Goal: Browse casually: Explore the website without a specific task or goal

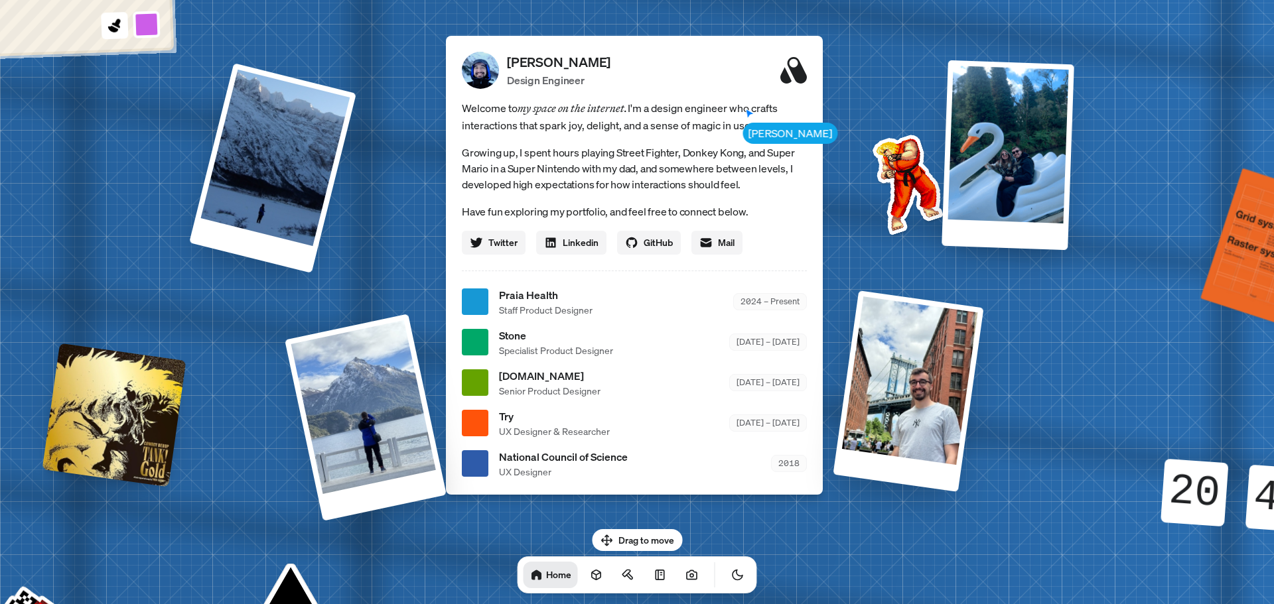
click at [758, 132] on span "Welcome to my space on the internet. I'm a design engineer who crafts interacti…" at bounding box center [634, 116] width 345 height 34
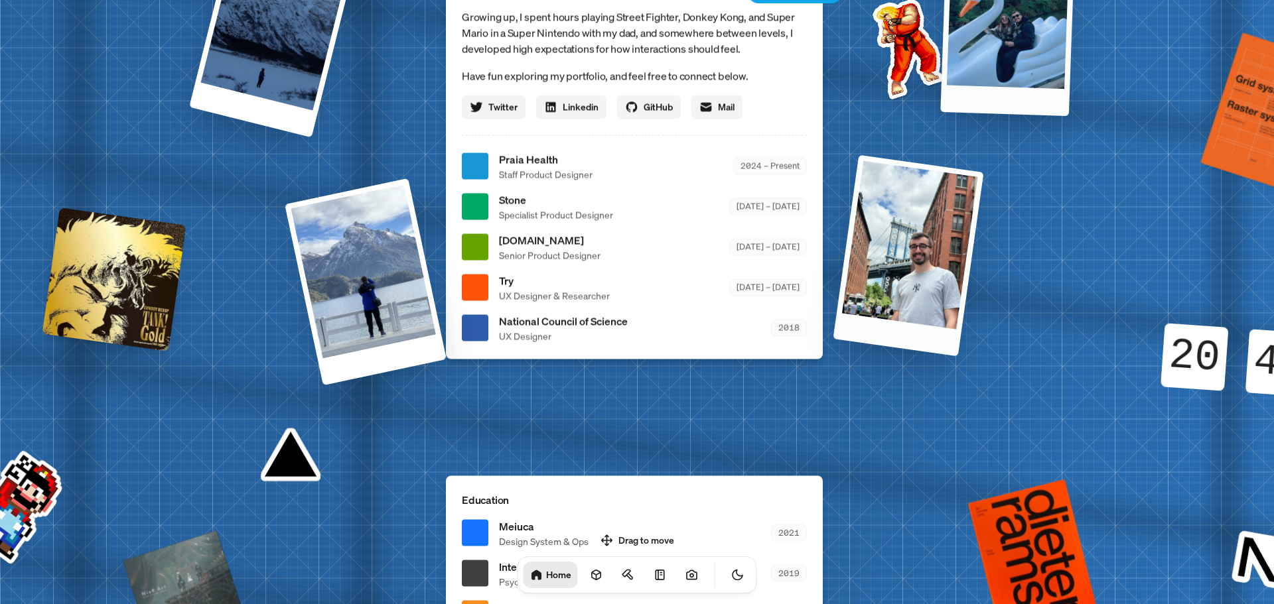
click at [1059, 64] on div at bounding box center [1007, 18] width 135 height 193
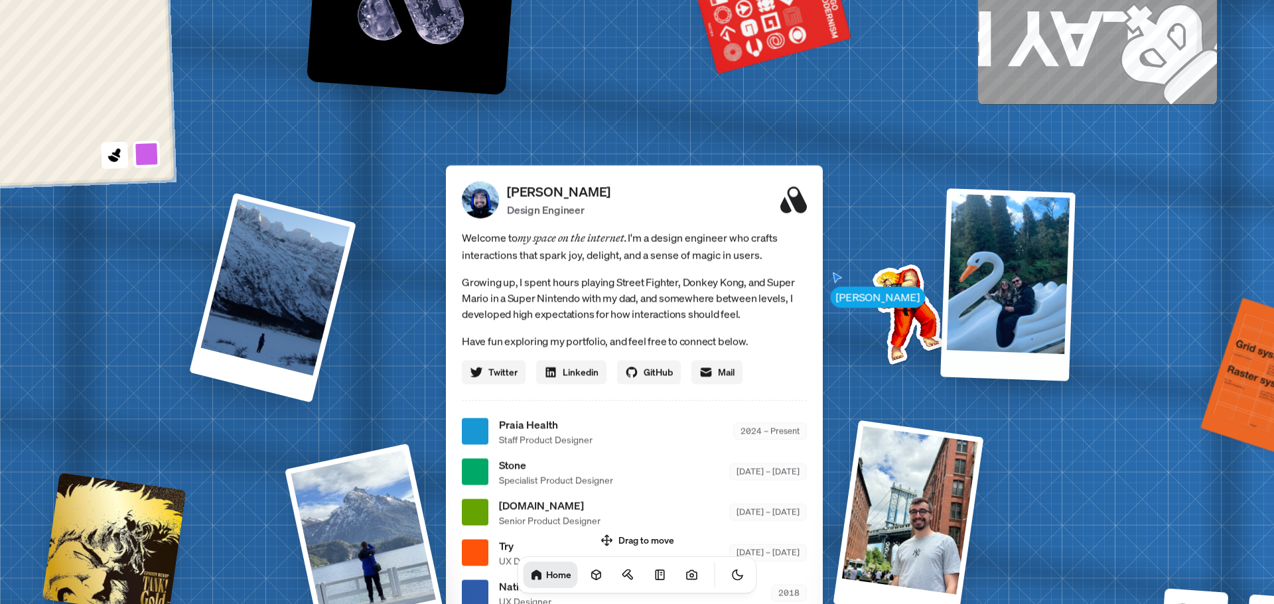
click at [1016, 228] on div at bounding box center [1007, 284] width 135 height 192
click at [973, 273] on div at bounding box center [1007, 285] width 135 height 194
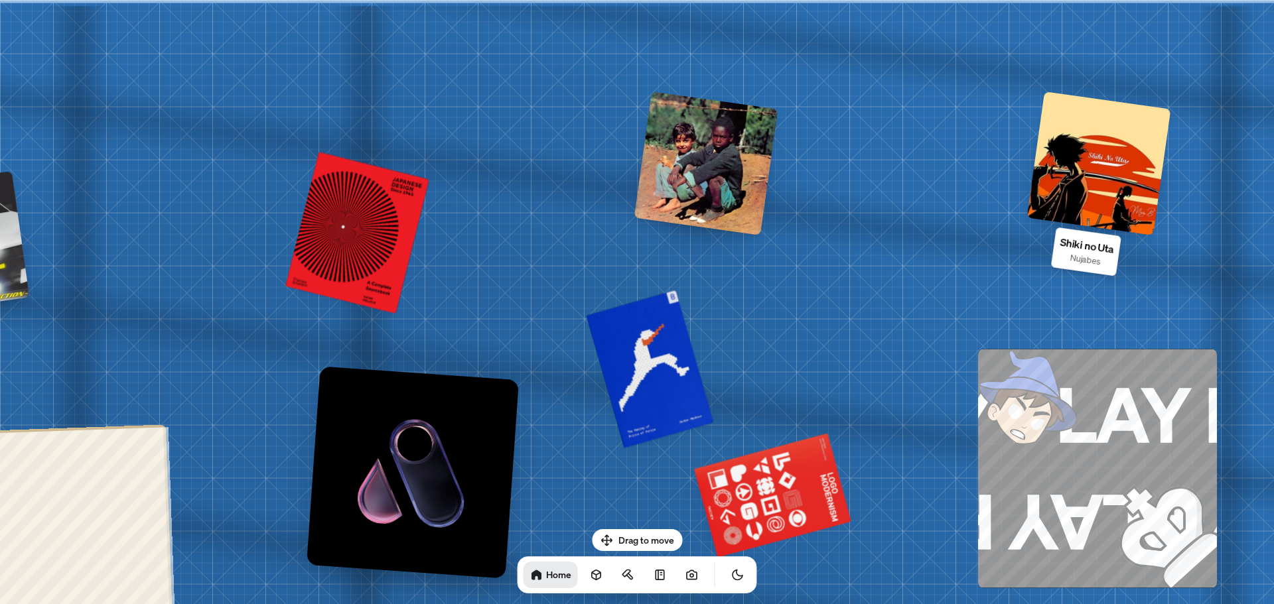
click at [1112, 182] on div at bounding box center [1099, 164] width 144 height 144
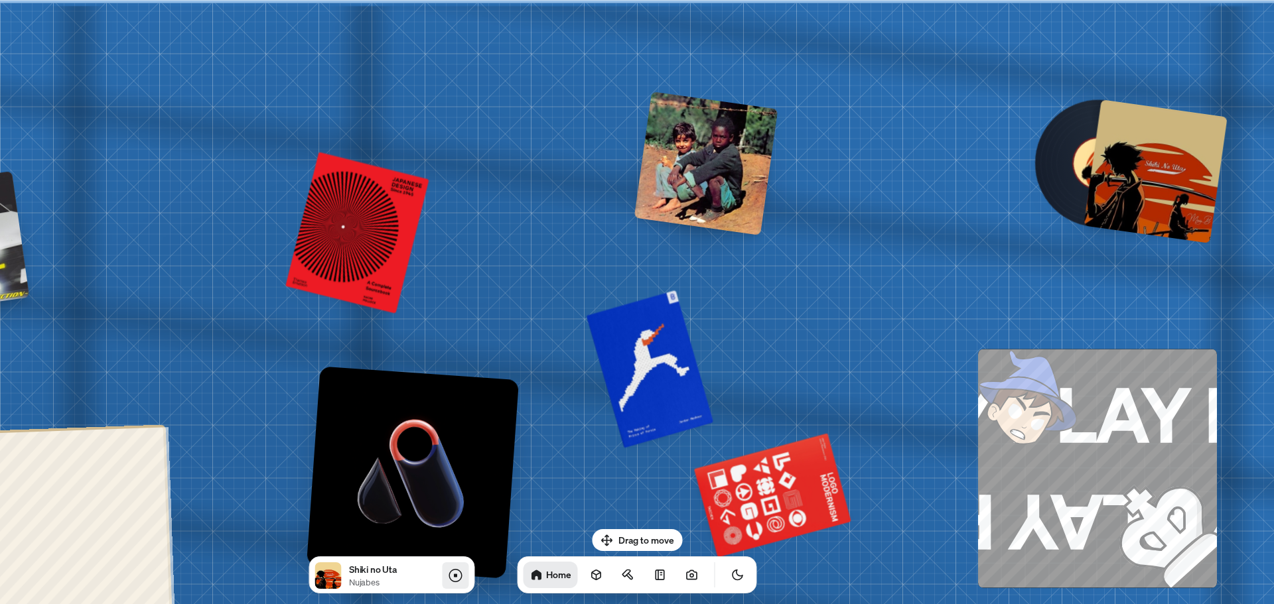
click at [457, 574] on icon at bounding box center [455, 576] width 16 height 16
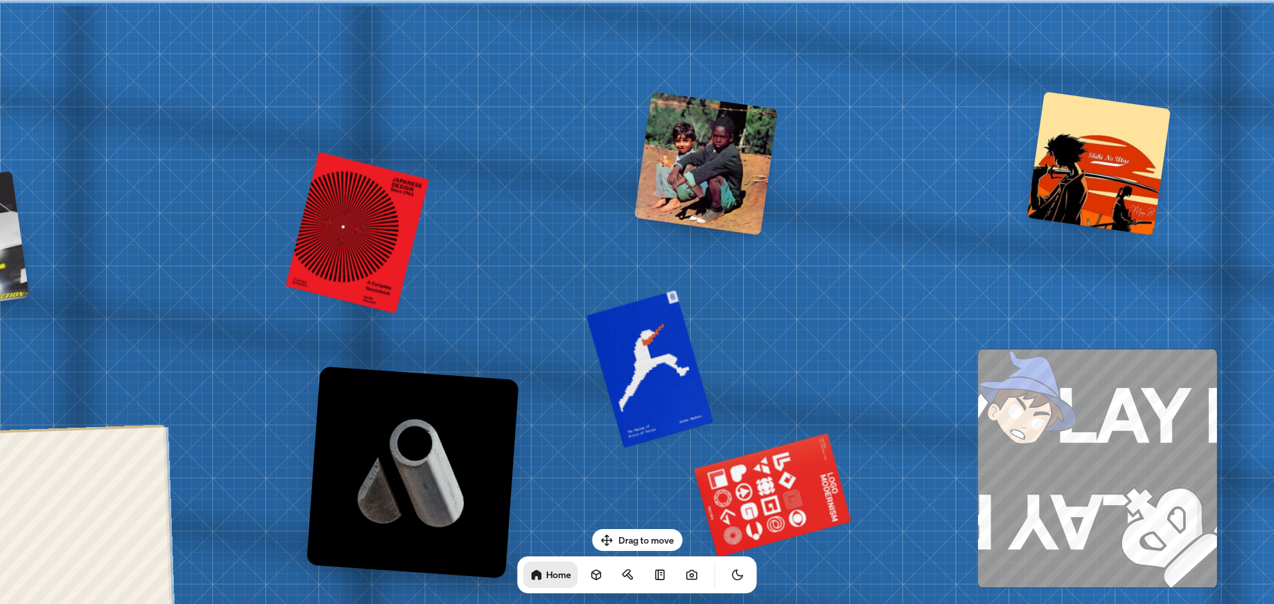
click at [546, 578] on h1 "Home" at bounding box center [558, 574] width 25 height 13
click at [531, 578] on icon at bounding box center [536, 575] width 10 height 10
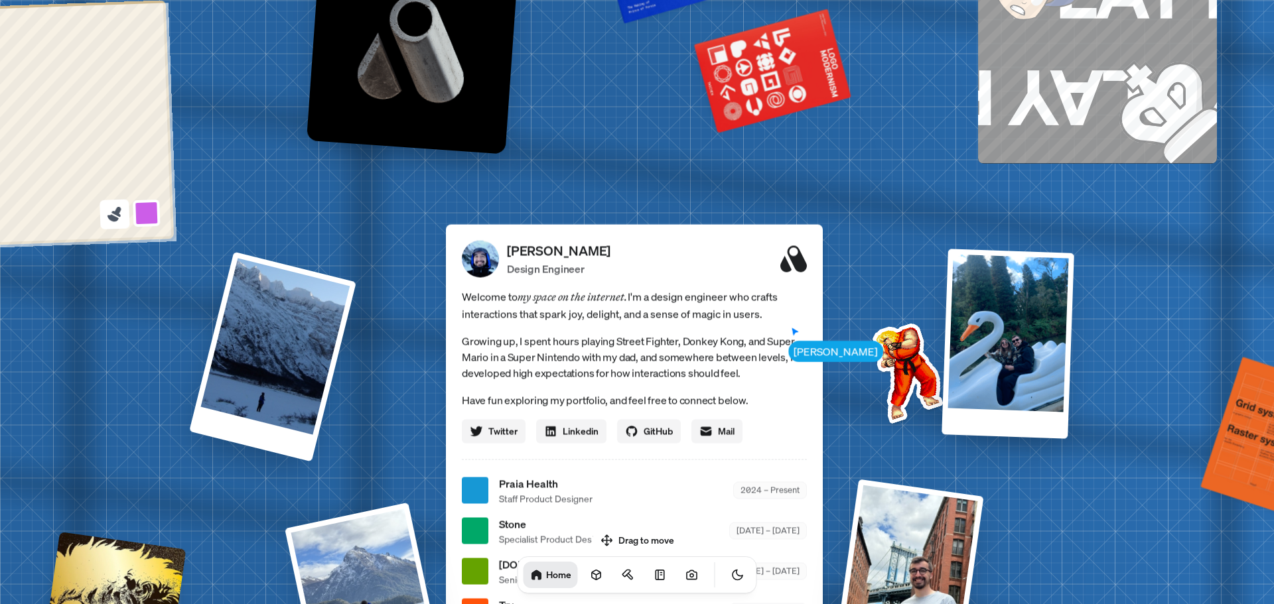
click at [120, 215] on icon at bounding box center [116, 211] width 10 height 11
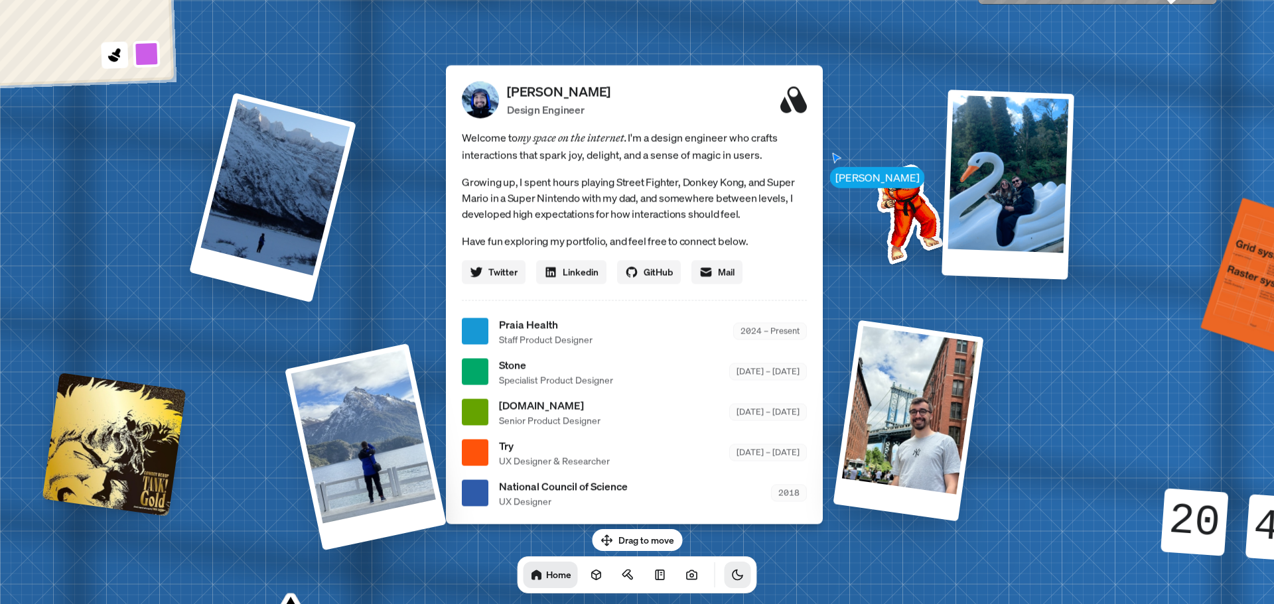
click at [731, 574] on icon "Toggle Theme" at bounding box center [737, 574] width 13 height 13
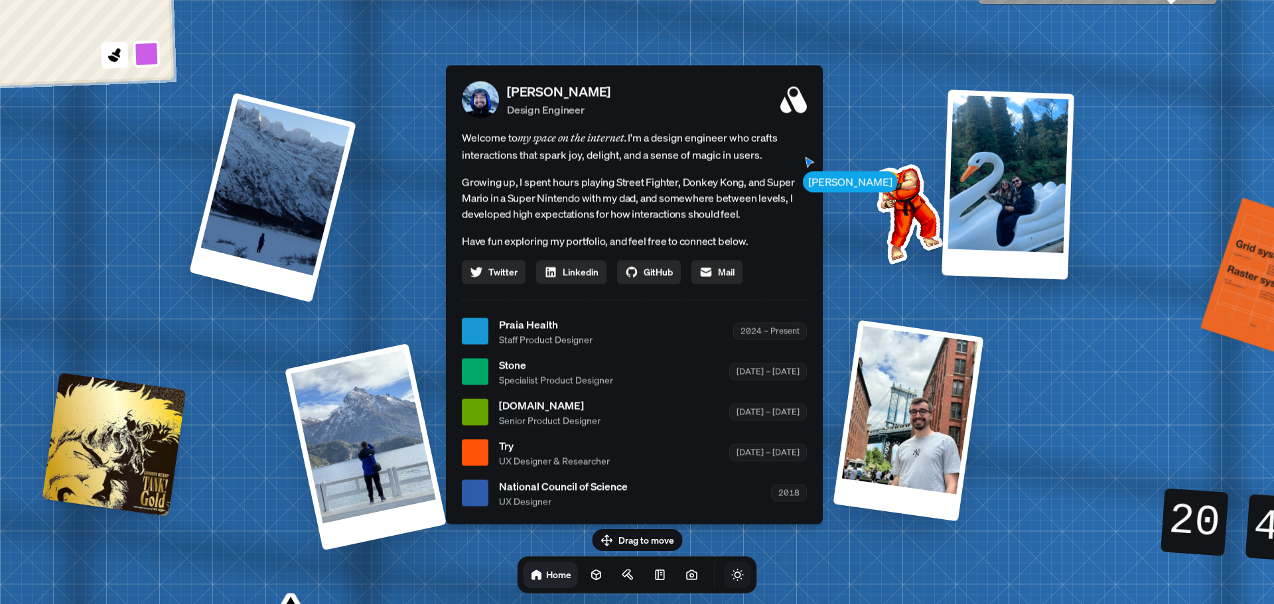
click at [731, 574] on icon "Toggle Theme" at bounding box center [737, 574] width 13 height 13
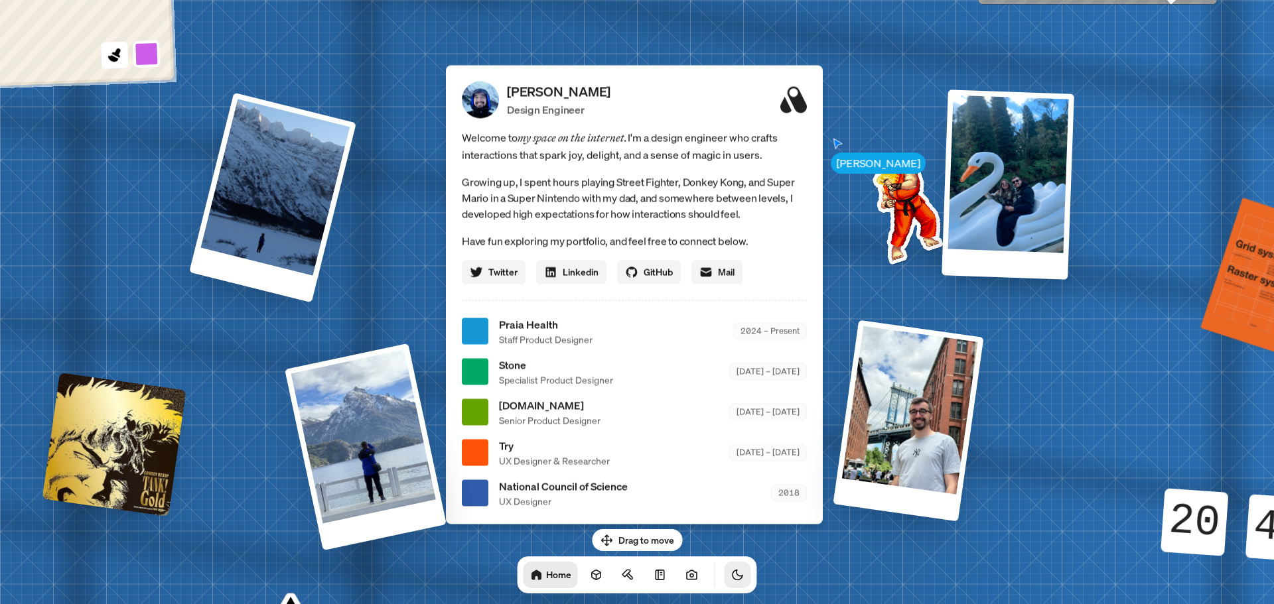
click at [731, 574] on icon "Toggle Theme" at bounding box center [737, 574] width 13 height 13
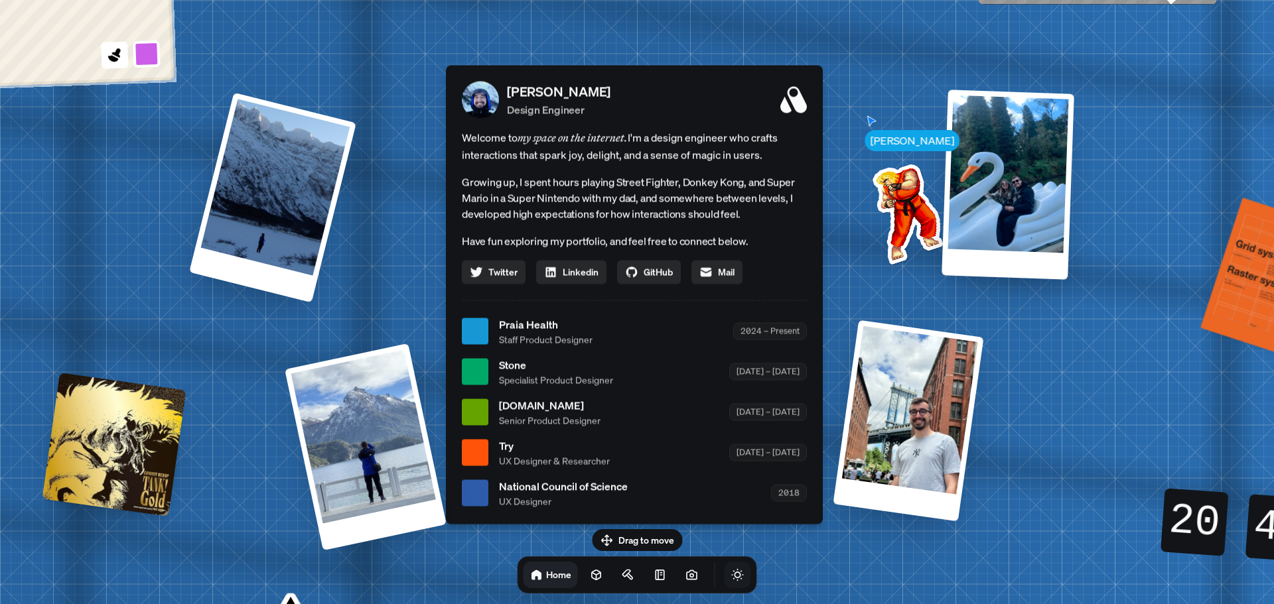
click at [731, 574] on icon "Toggle Theme" at bounding box center [737, 574] width 13 height 13
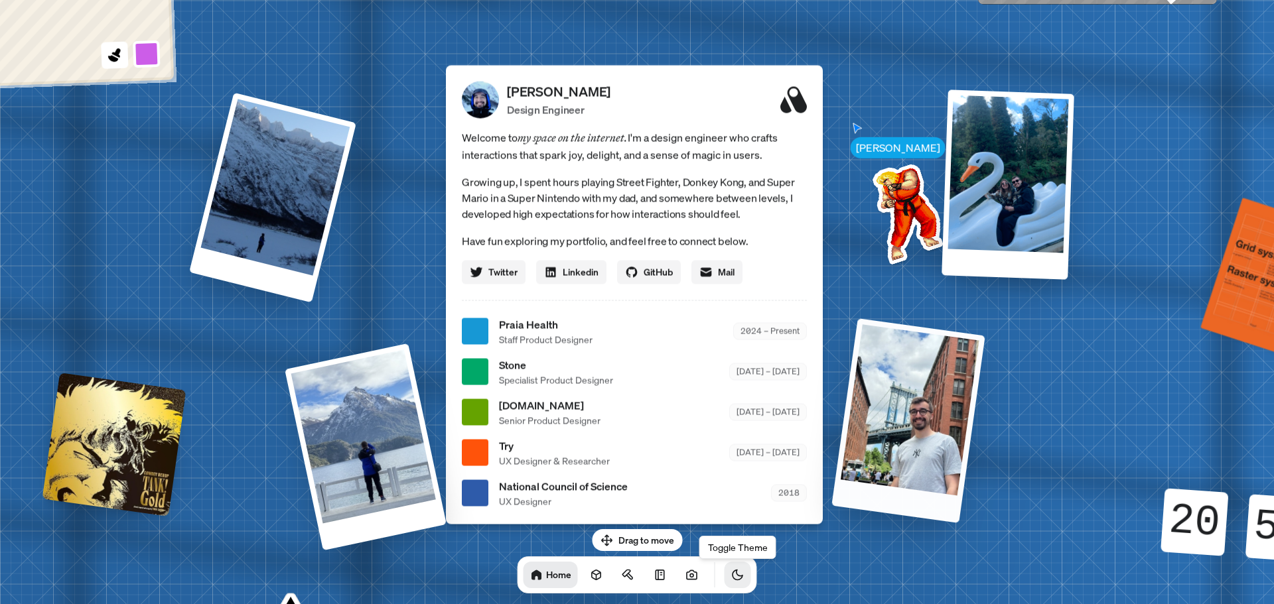
click at [896, 392] on div at bounding box center [907, 420] width 153 height 205
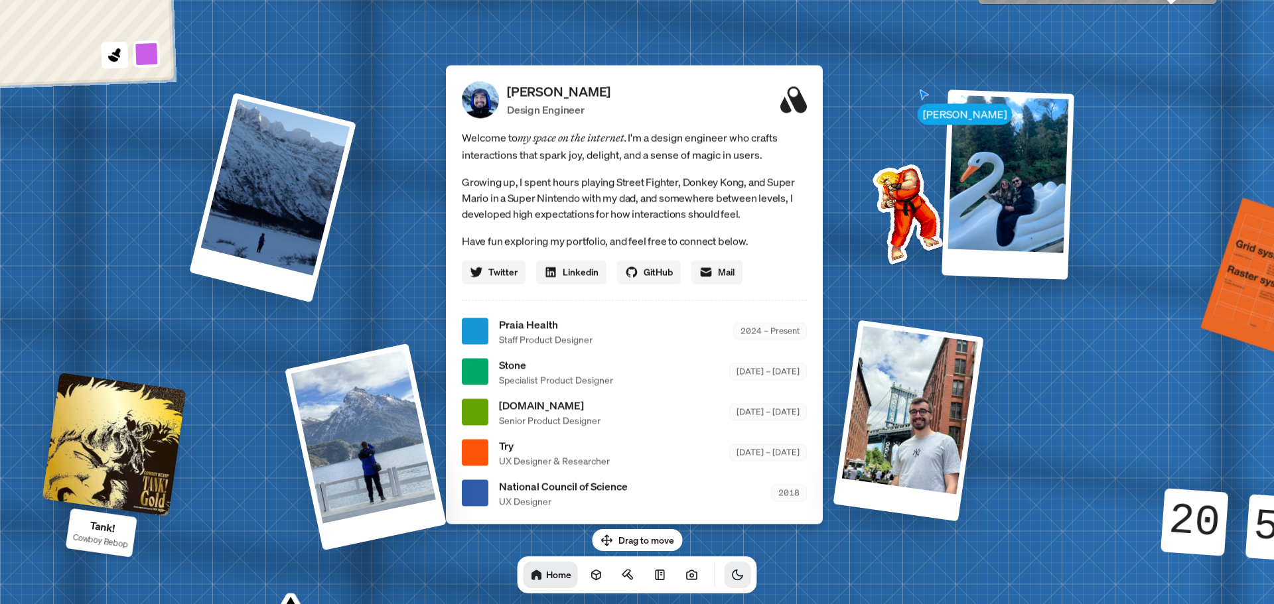
click at [132, 459] on div at bounding box center [114, 445] width 144 height 144
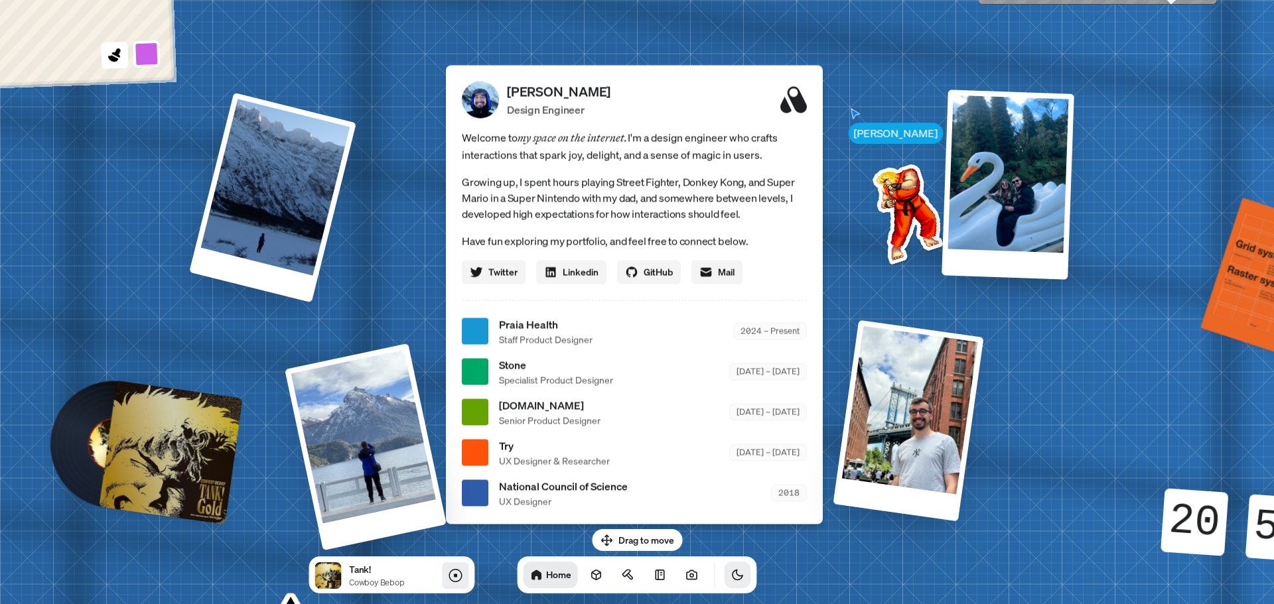
click at [460, 578] on icon at bounding box center [455, 576] width 16 height 16
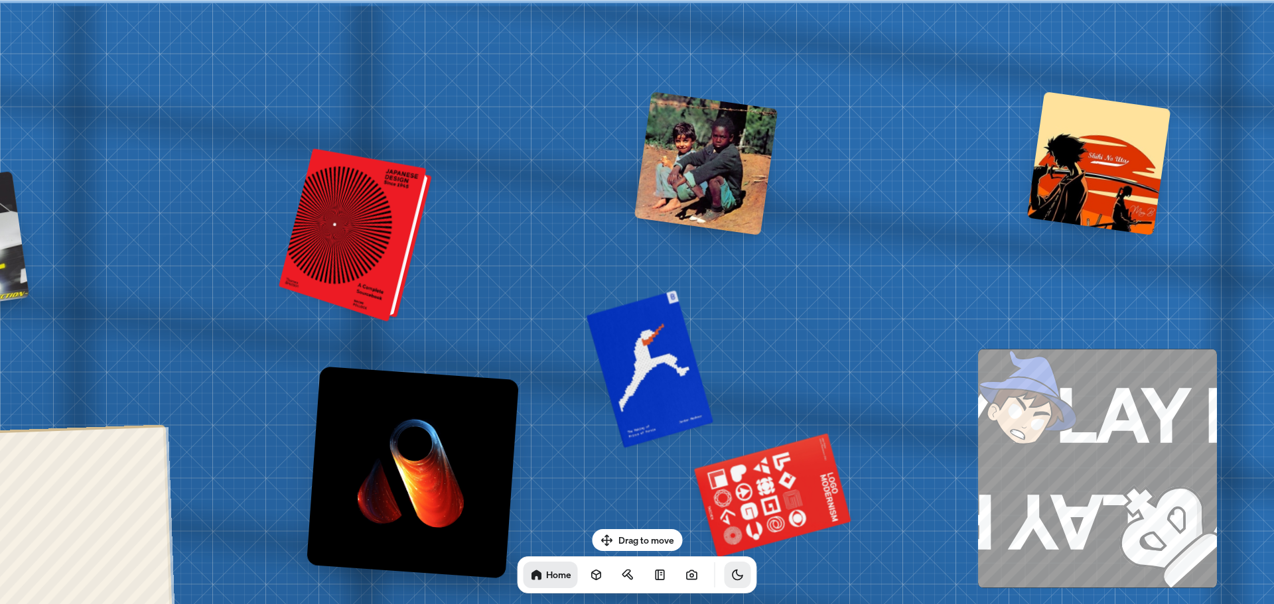
click at [369, 232] on div at bounding box center [358, 236] width 143 height 167
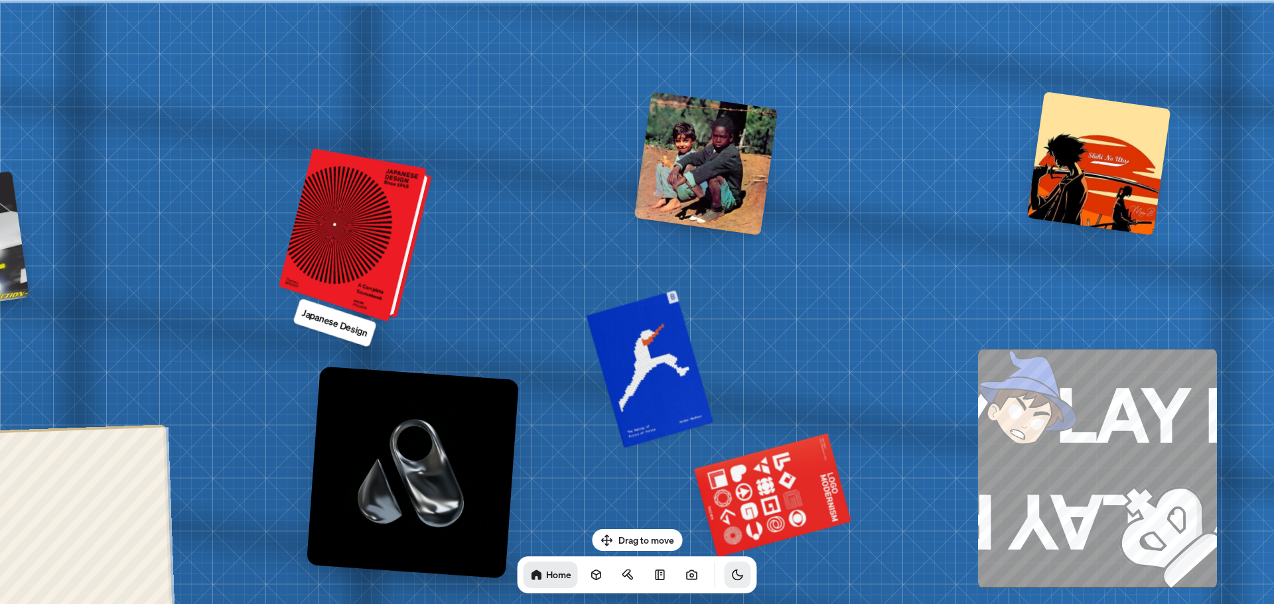
click at [353, 257] on div at bounding box center [358, 236] width 143 height 167
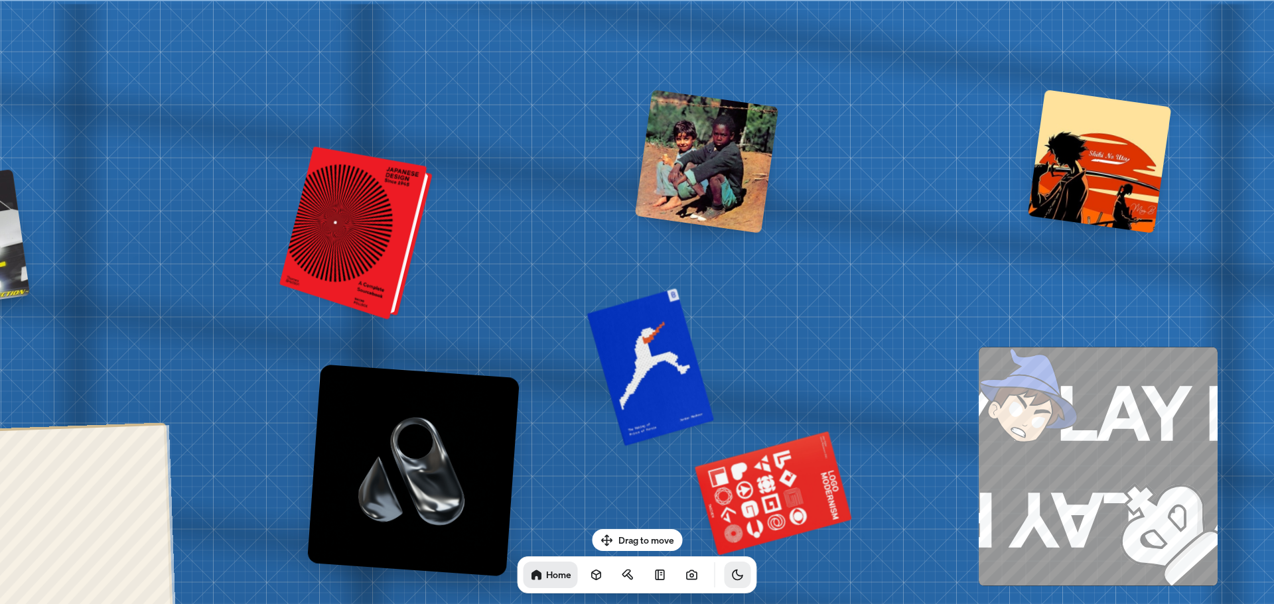
click at [353, 257] on div at bounding box center [358, 234] width 143 height 167
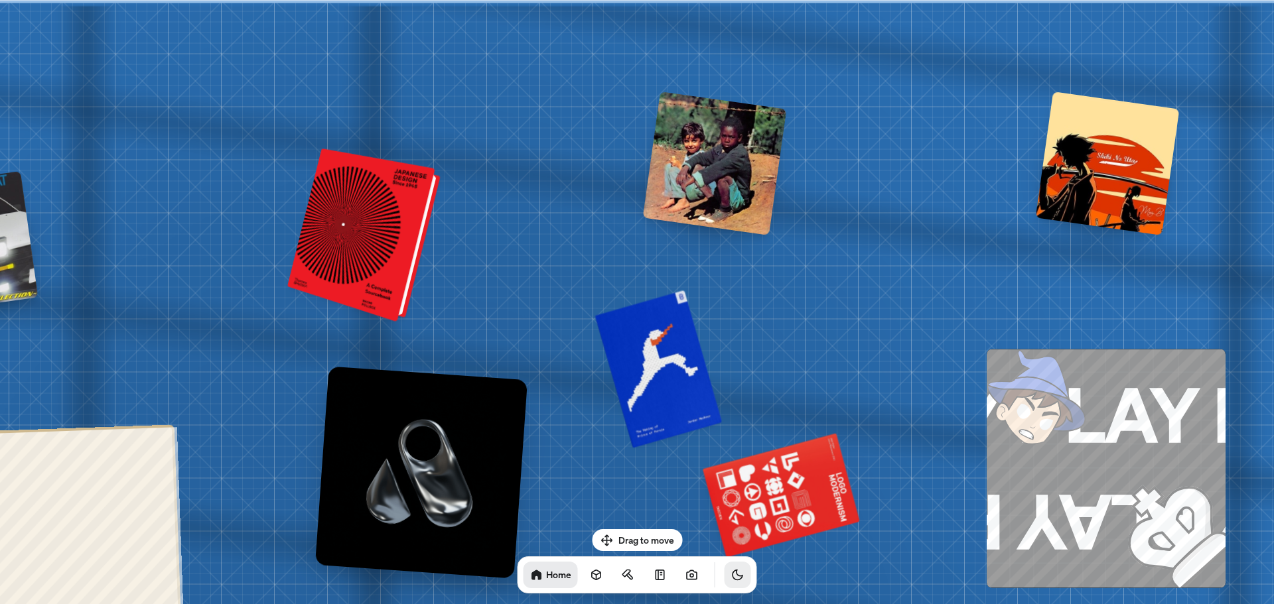
drag, startPoint x: 362, startPoint y: 228, endPoint x: 503, endPoint y: 259, distance: 144.7
click at [438, 260] on div at bounding box center [366, 236] width 143 height 167
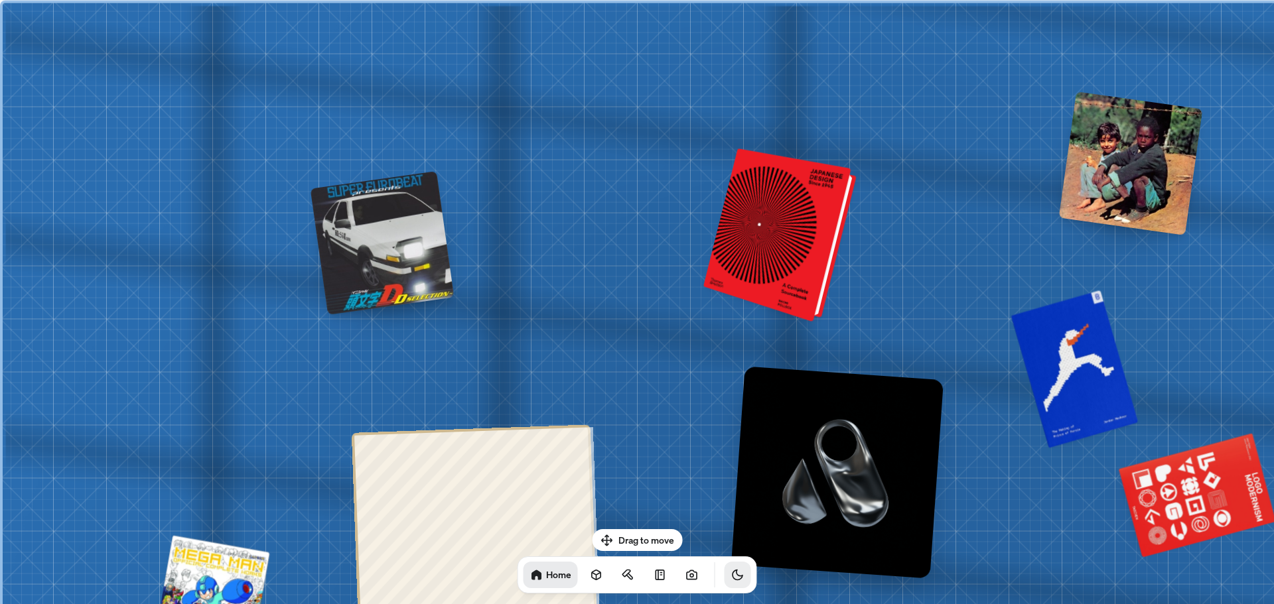
drag, startPoint x: 504, startPoint y: 259, endPoint x: 705, endPoint y: 220, distance: 204.6
click at [711, 220] on div at bounding box center [782, 236] width 143 height 167
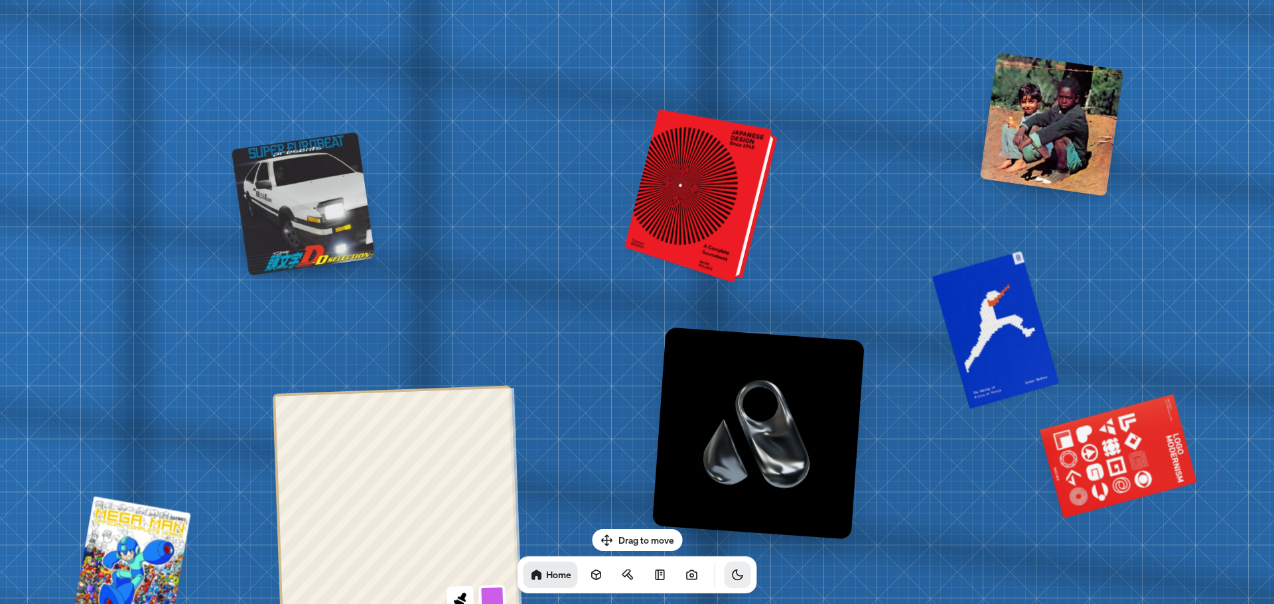
click at [706, 211] on div at bounding box center [703, 196] width 143 height 167
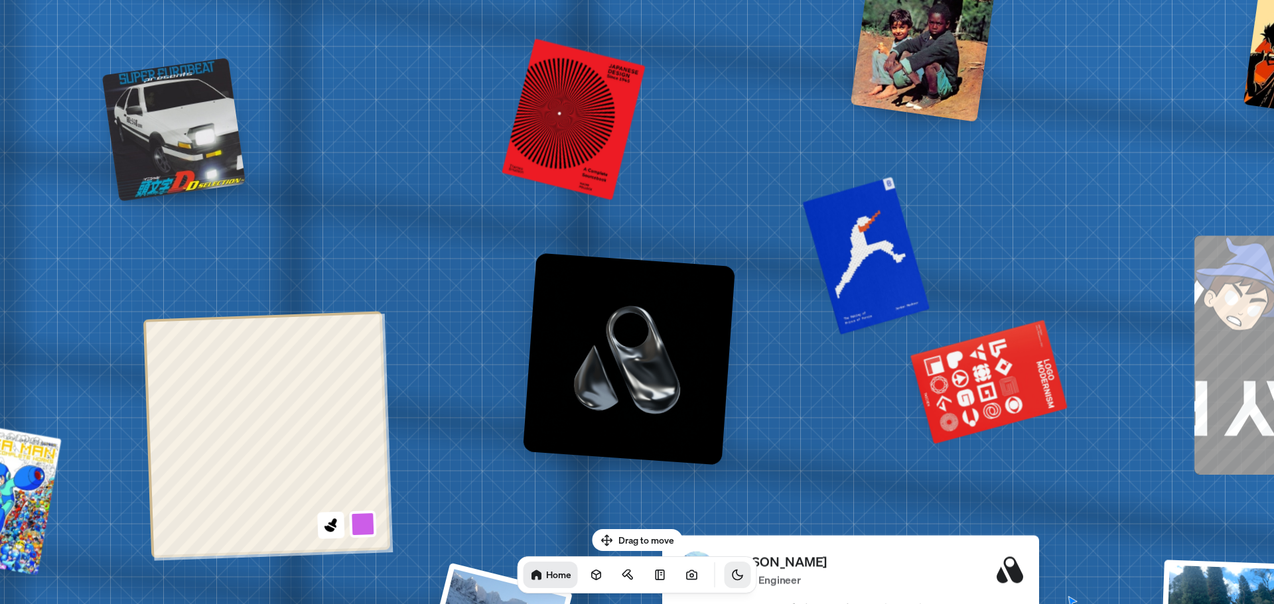
drag, startPoint x: 797, startPoint y: 304, endPoint x: 645, endPoint y: 225, distance: 172.1
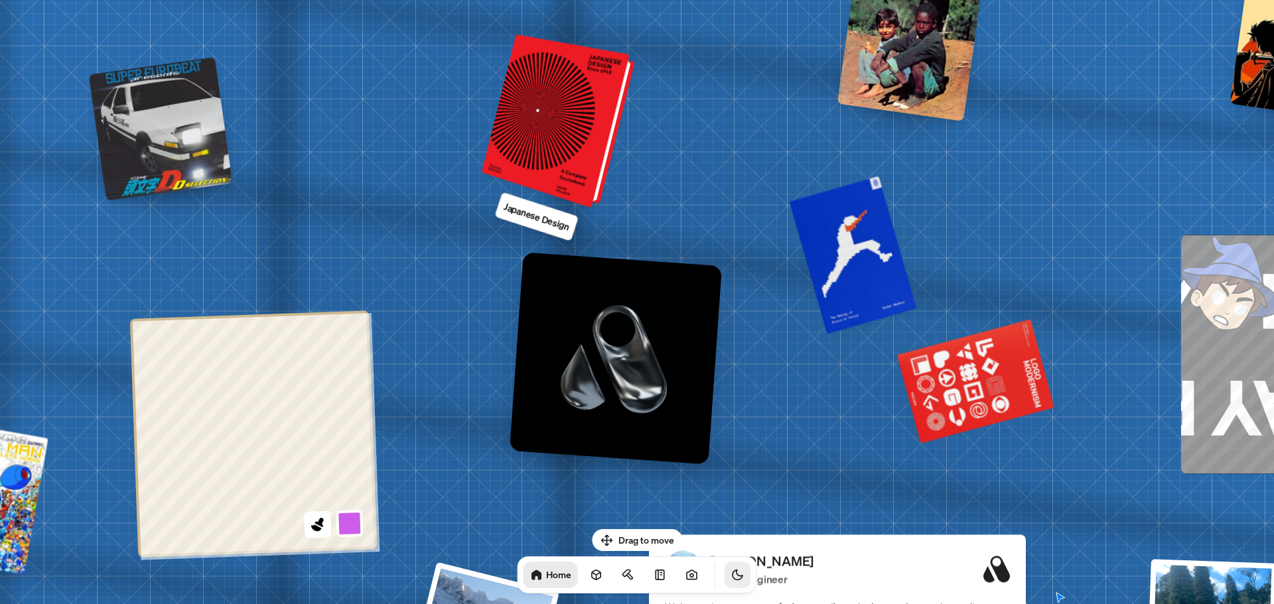
click at [561, 131] on div at bounding box center [561, 121] width 143 height 167
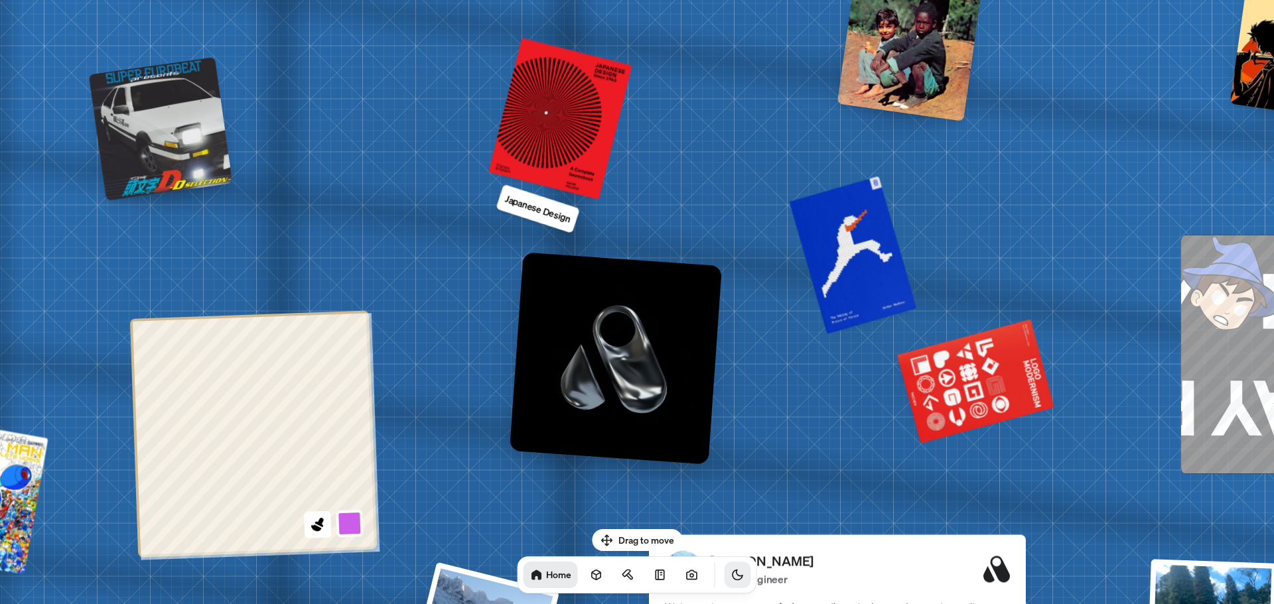
click at [540, 208] on p "Japanese Design" at bounding box center [537, 208] width 69 height 34
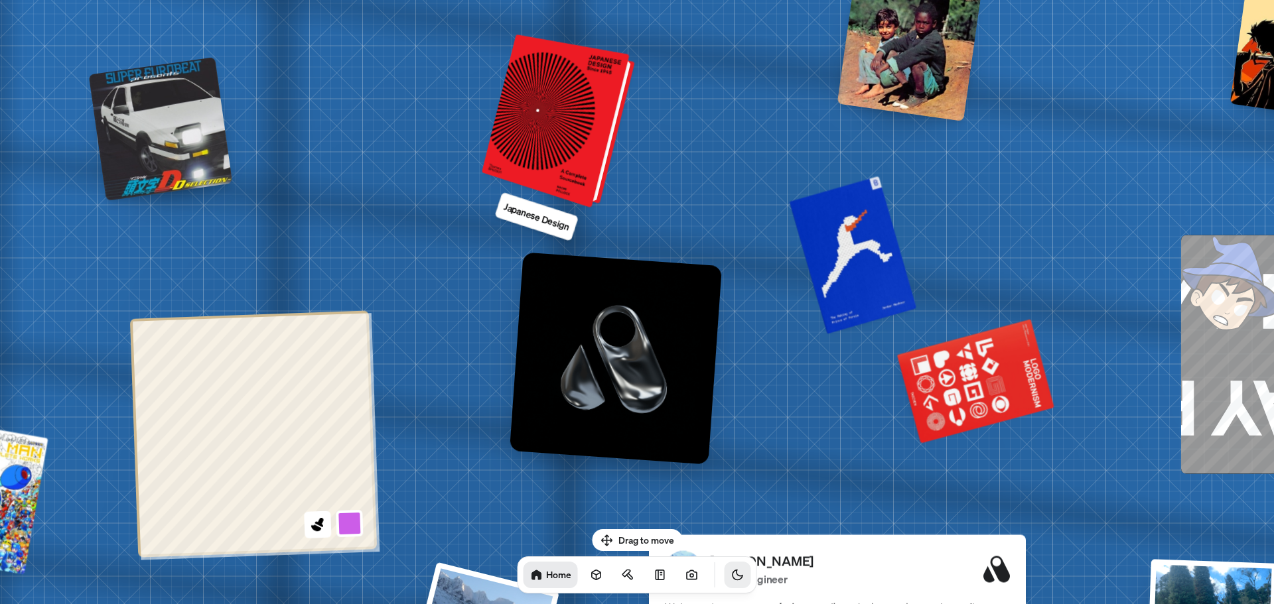
click at [552, 160] on div at bounding box center [561, 121] width 143 height 167
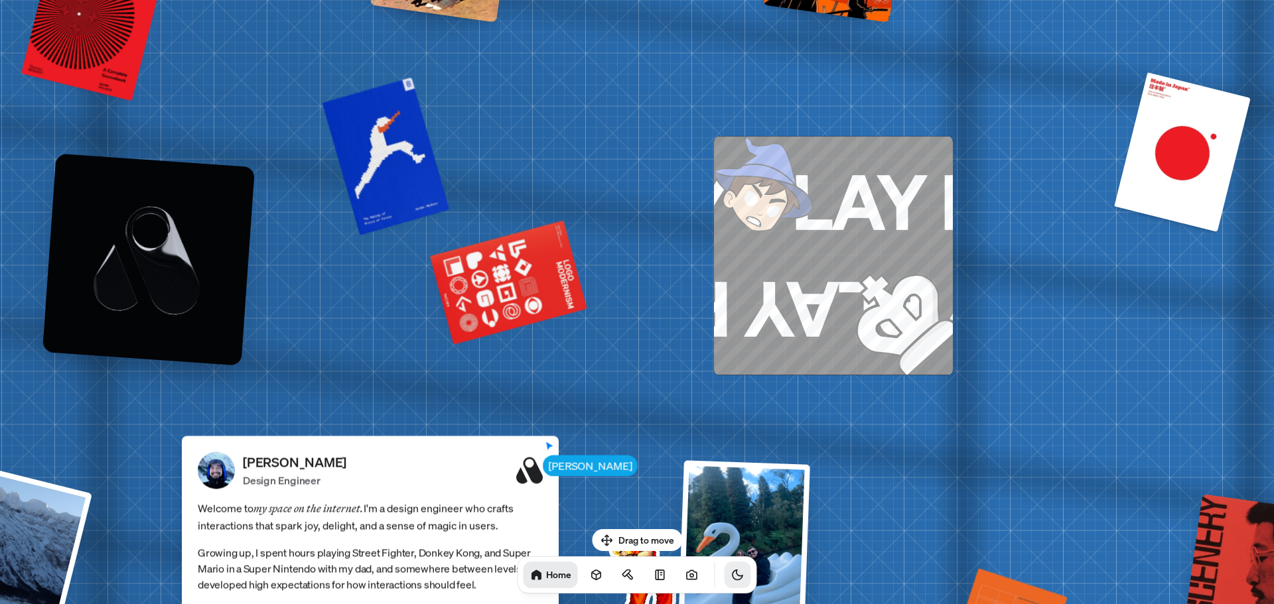
drag, startPoint x: 720, startPoint y: 268, endPoint x: 253, endPoint y: 169, distance: 477.3
click at [253, 169] on div at bounding box center [148, 259] width 212 height 212
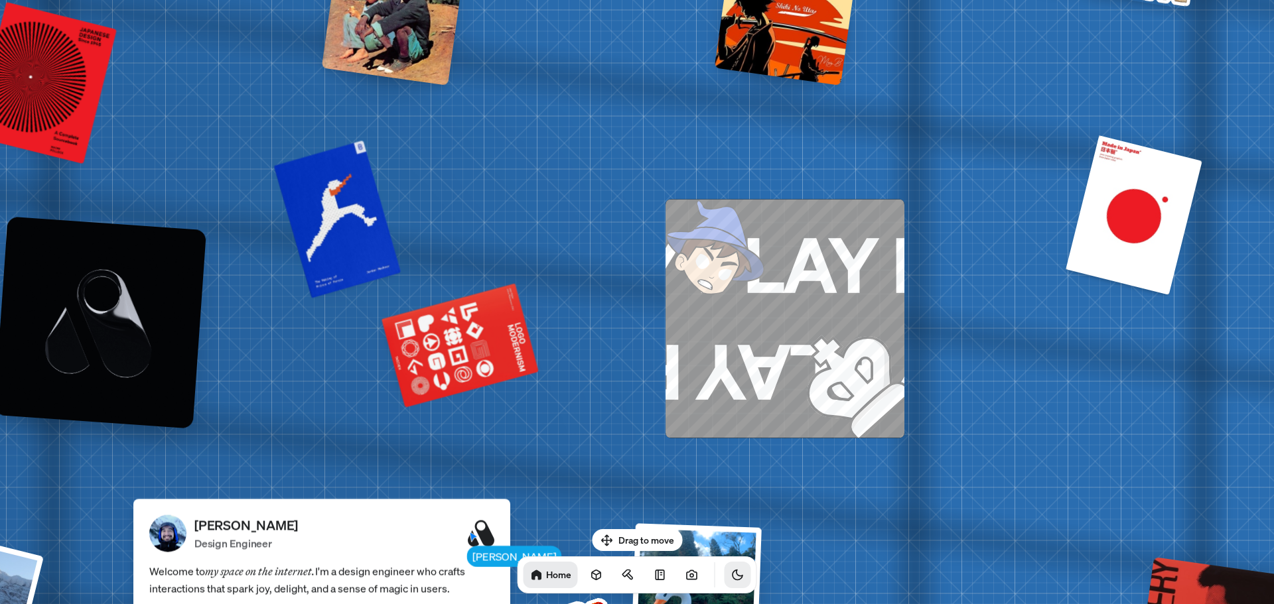
drag, startPoint x: 610, startPoint y: 248, endPoint x: 544, endPoint y: 335, distance: 108.9
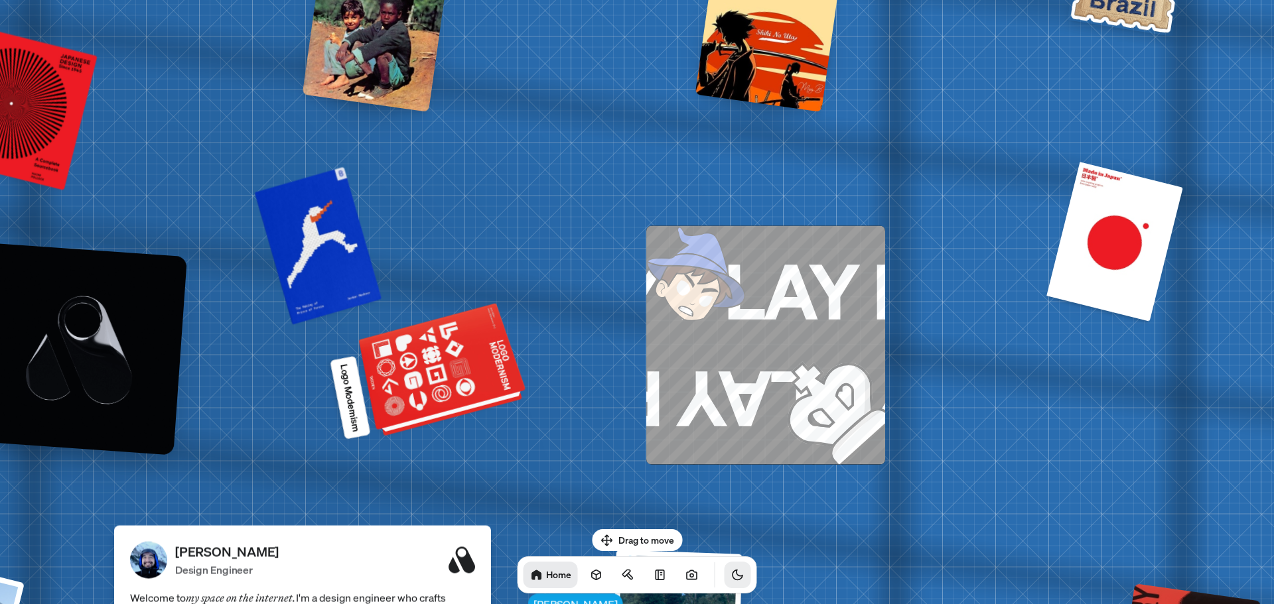
click at [464, 381] on div at bounding box center [443, 371] width 161 height 123
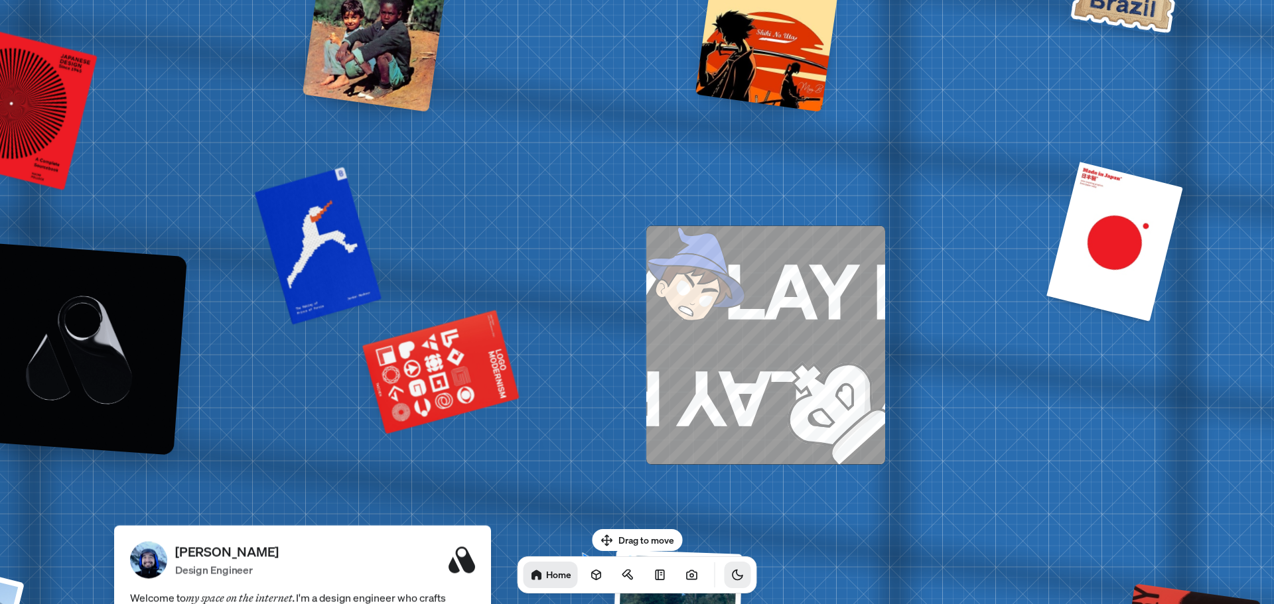
drag, startPoint x: 482, startPoint y: 488, endPoint x: 547, endPoint y: 444, distance: 77.8
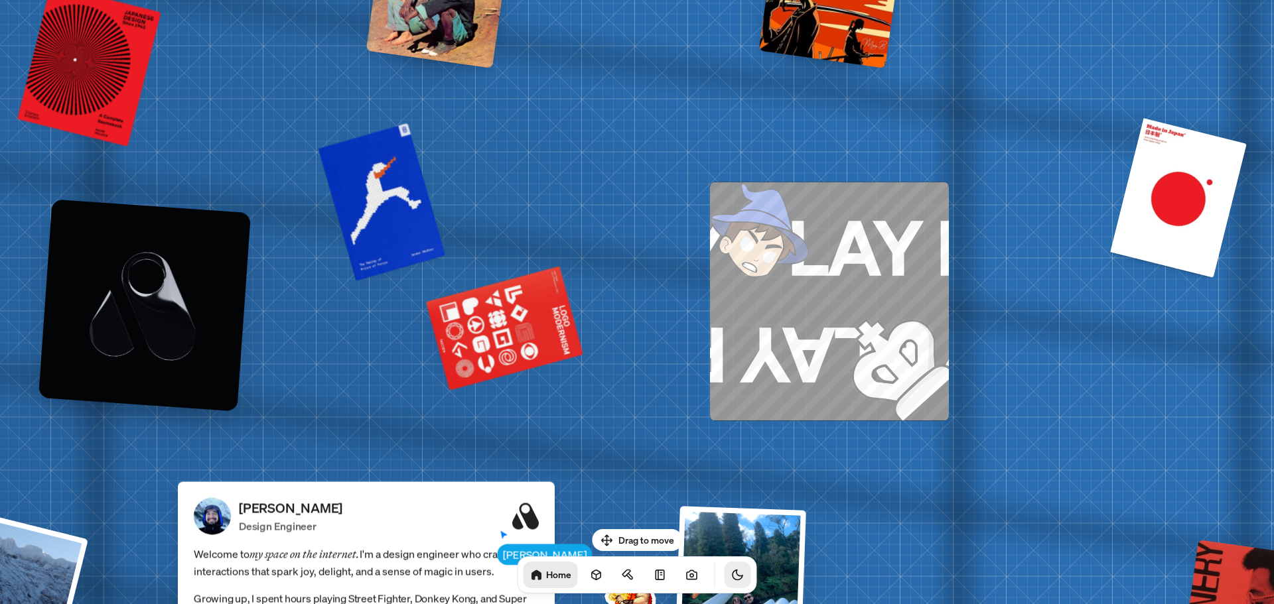
drag, startPoint x: 692, startPoint y: 422, endPoint x: 832, endPoint y: 257, distance: 216.5
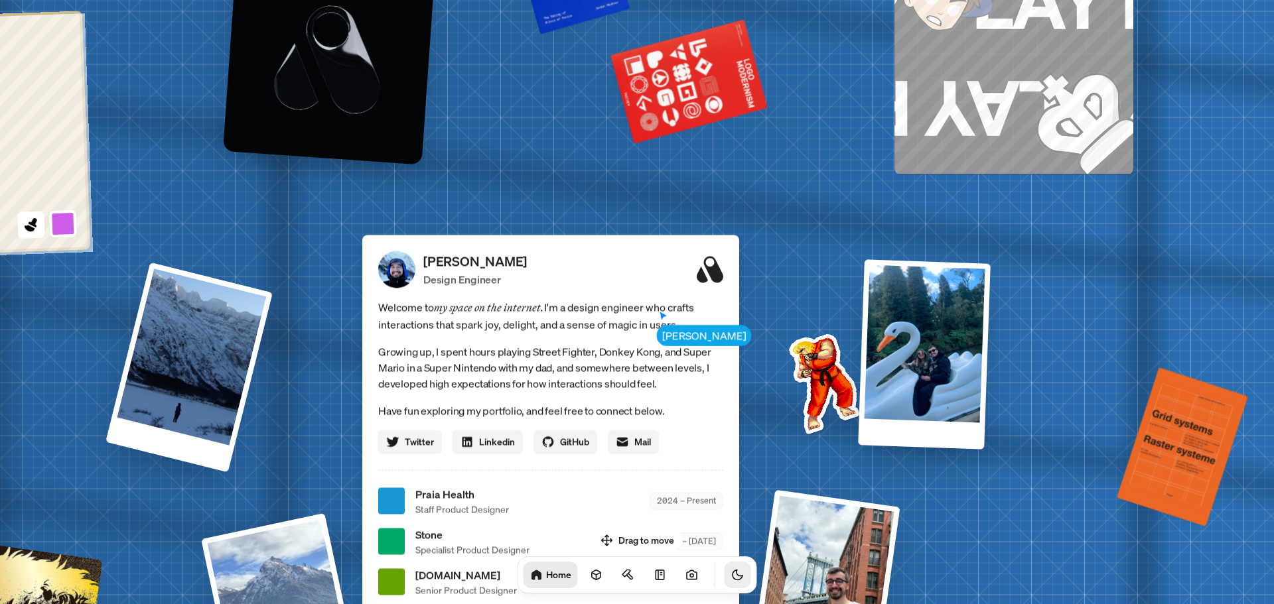
drag, startPoint x: 787, startPoint y: 336, endPoint x: 858, endPoint y: 235, distance: 123.3
click at [856, 236] on div "[PERSON_NAME] [PERSON_NAME] Design Engineer Welcome to my space on the internet…" at bounding box center [553, 502] width 1985 height 1738
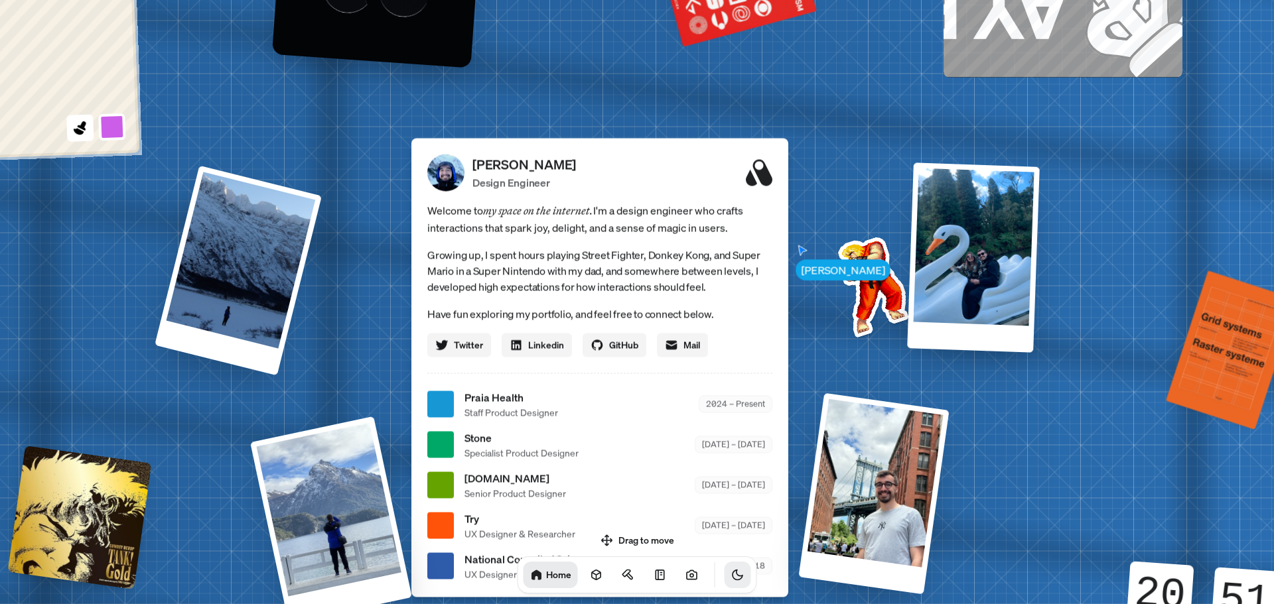
drag, startPoint x: 796, startPoint y: 367, endPoint x: 868, endPoint y: 243, distance: 143.0
click at [856, 251] on img at bounding box center [870, 284] width 134 height 134
